Goal: Find specific page/section: Find specific page/section

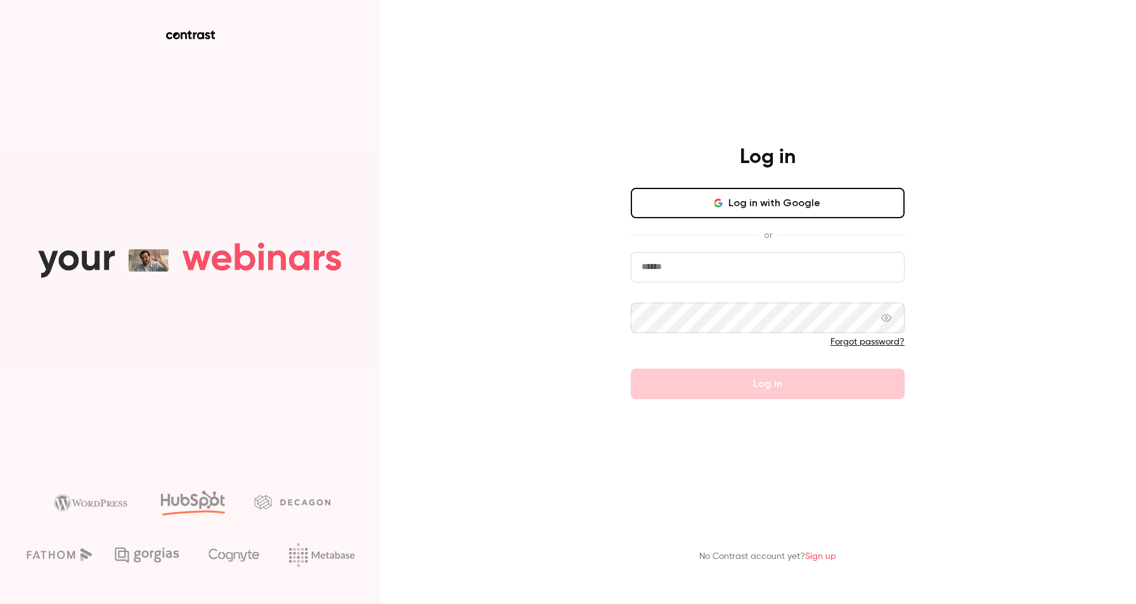
click at [696, 209] on button "Log in with Google" at bounding box center [768, 203] width 274 height 30
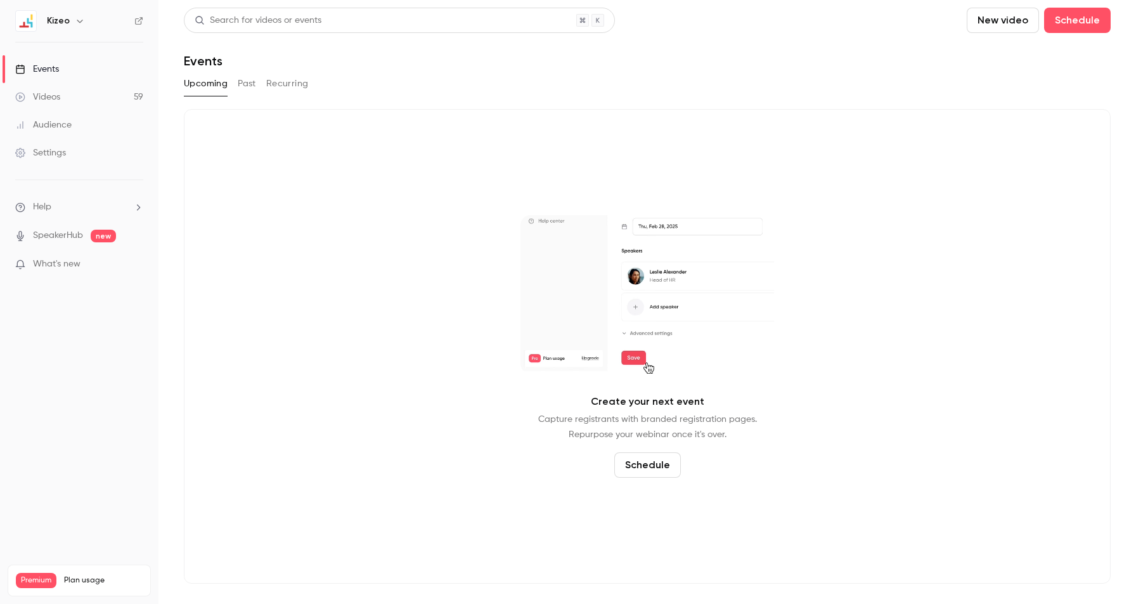
click at [82, 84] on link "Videos 59" at bounding box center [79, 97] width 159 height 28
